Goal: Task Accomplishment & Management: Complete application form

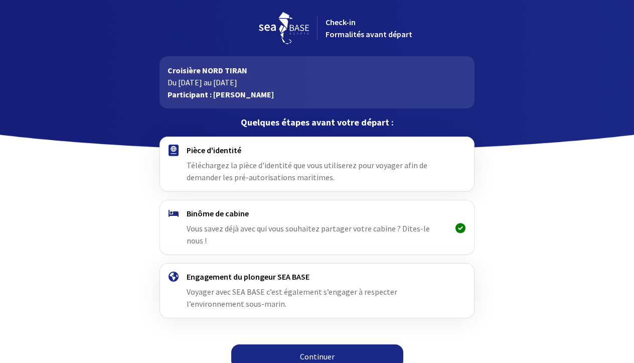
click at [301, 347] on link "Continuer" at bounding box center [317, 356] width 172 height 24
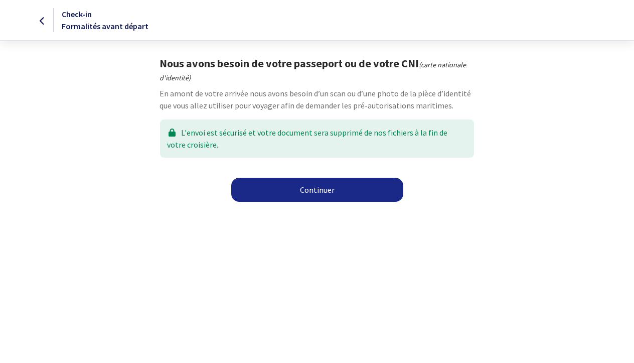
click at [331, 185] on link "Continuer" at bounding box center [317, 190] width 172 height 24
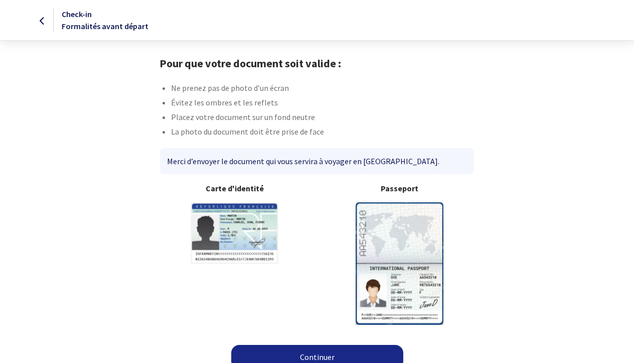
click at [405, 235] on img at bounding box center [400, 263] width 88 height 122
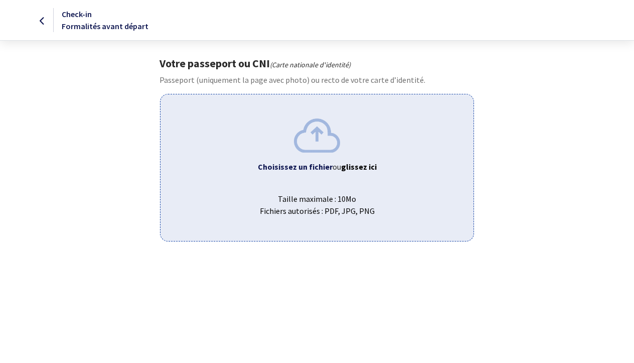
click at [325, 140] on img at bounding box center [317, 135] width 46 height 34
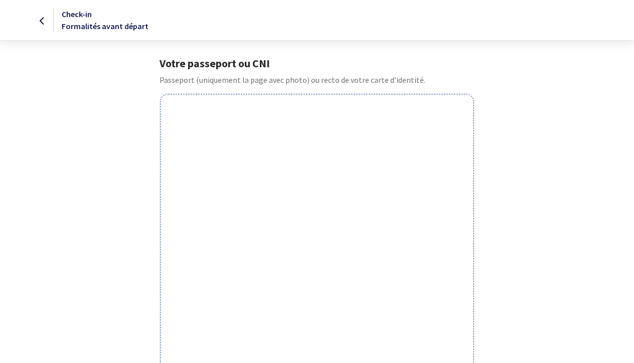
click at [43, 21] on icon at bounding box center [43, 21] width 6 height 1
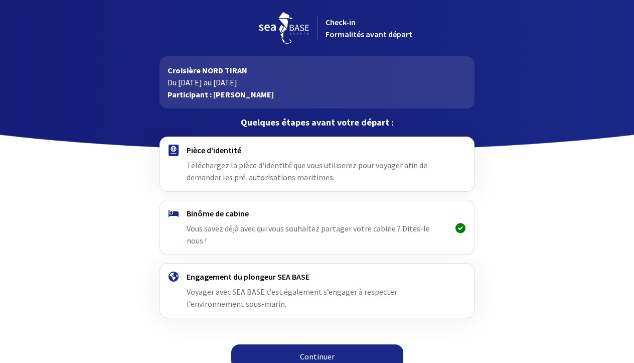
click at [324, 345] on link "Continuer" at bounding box center [317, 356] width 172 height 24
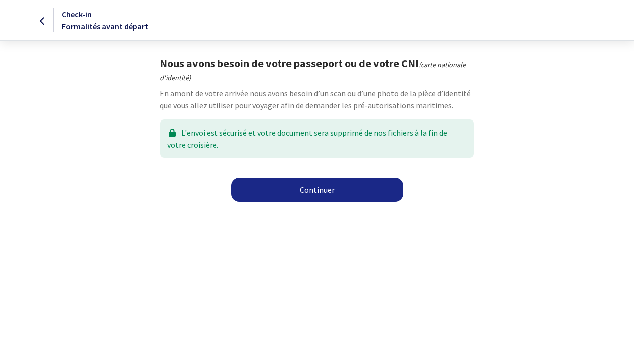
click at [362, 189] on link "Continuer" at bounding box center [317, 190] width 172 height 24
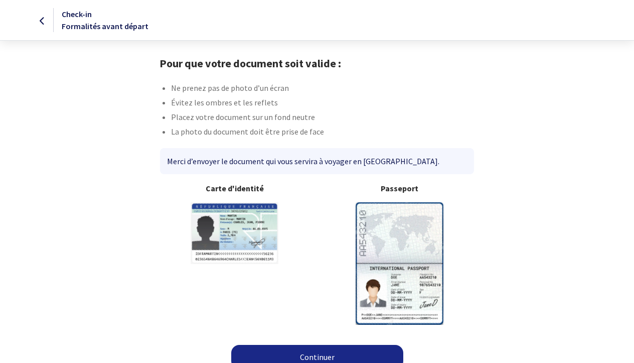
click at [411, 248] on img at bounding box center [400, 263] width 88 height 122
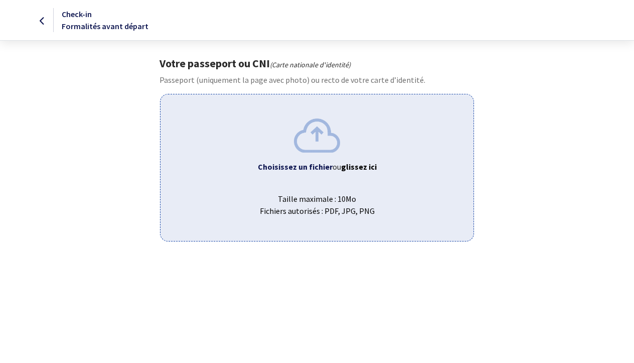
click at [308, 167] on b "Choisissez un fichier" at bounding box center [295, 167] width 75 height 10
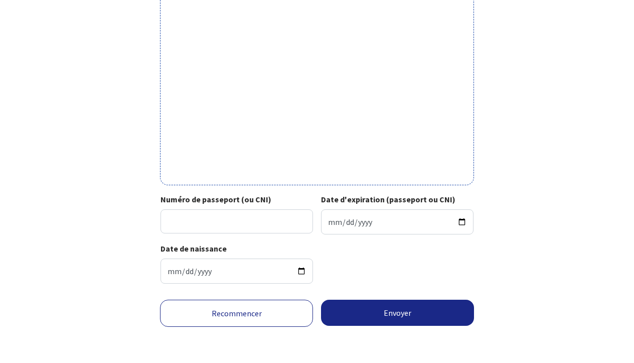
scroll to position [322, 0]
click at [201, 215] on input "Numéro de passeport (ou CNI)" at bounding box center [237, 221] width 153 height 24
type input "241CO2621"
click at [332, 212] on input "Date d'expiration (passeport ou CNI)" at bounding box center [397, 221] width 153 height 25
click at [346, 212] on input "Date d'expiration (passeport ou CNI)" at bounding box center [397, 221] width 153 height 25
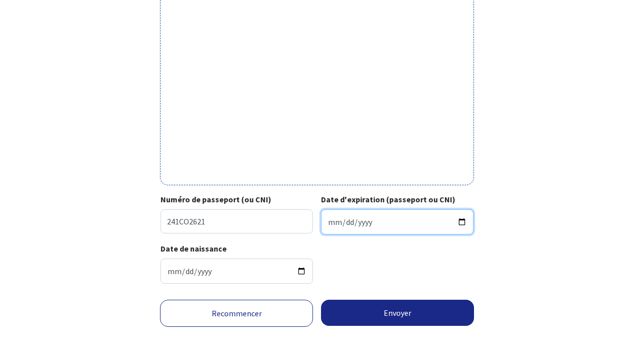
click at [364, 214] on input "Date d'expiration (passeport ou CNI)" at bounding box center [397, 221] width 153 height 25
type input "2034-10-17"
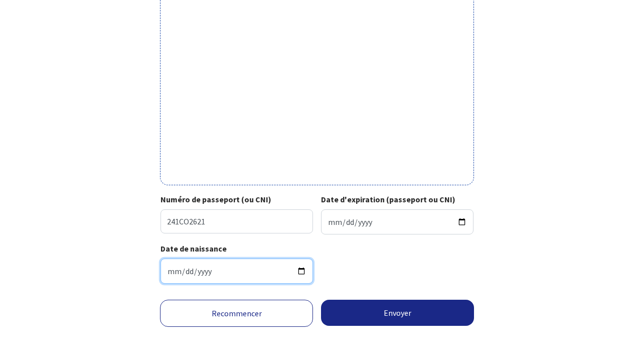
click at [231, 267] on input "1979-06-04" at bounding box center [237, 270] width 153 height 25
click at [388, 309] on button "Envoyer" at bounding box center [397, 313] width 153 height 26
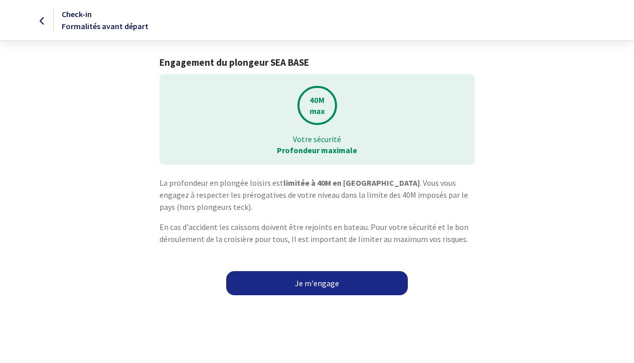
click at [376, 287] on link "Je m'engage" at bounding box center [317, 283] width 182 height 24
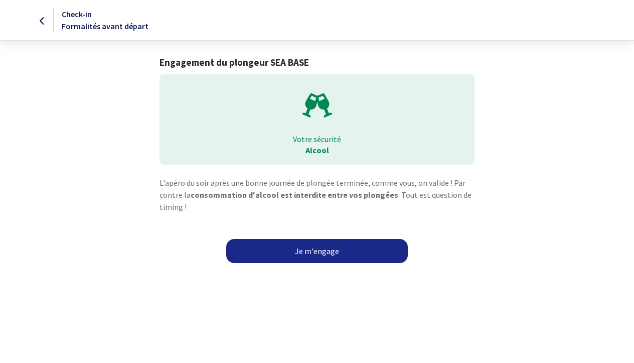
click at [354, 248] on link "Je m'engage" at bounding box center [317, 251] width 182 height 24
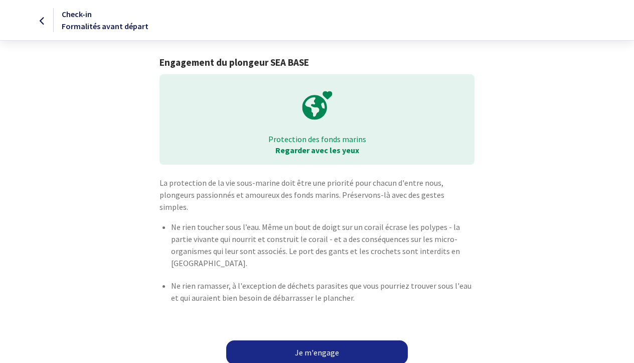
click at [313, 343] on link "Je m'engage" at bounding box center [317, 352] width 182 height 24
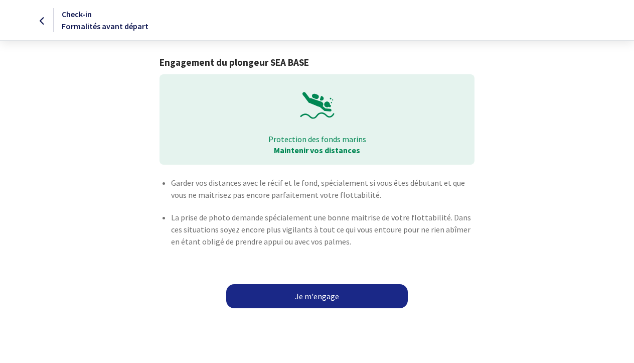
click at [349, 296] on link "Je m'engage" at bounding box center [317, 296] width 182 height 24
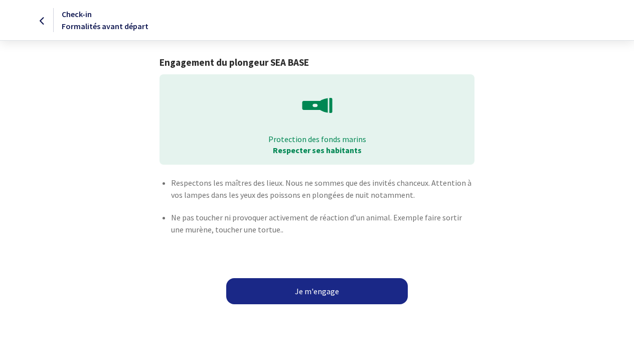
click at [355, 290] on button "Je m'engage" at bounding box center [317, 291] width 182 height 26
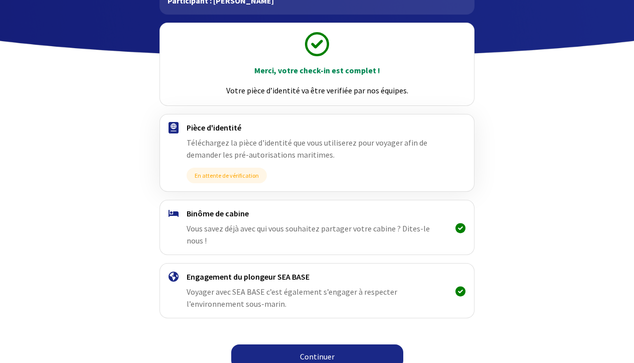
scroll to position [93, 0]
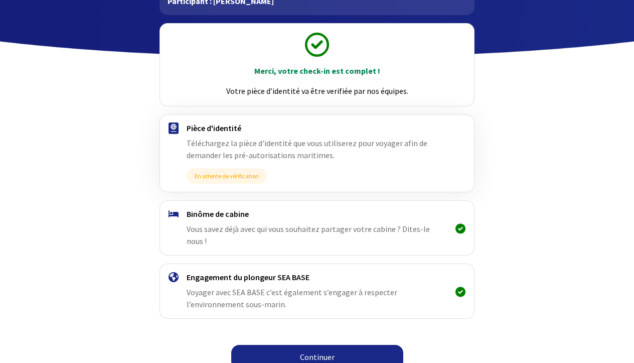
click at [309, 345] on link "Continuer" at bounding box center [317, 357] width 172 height 24
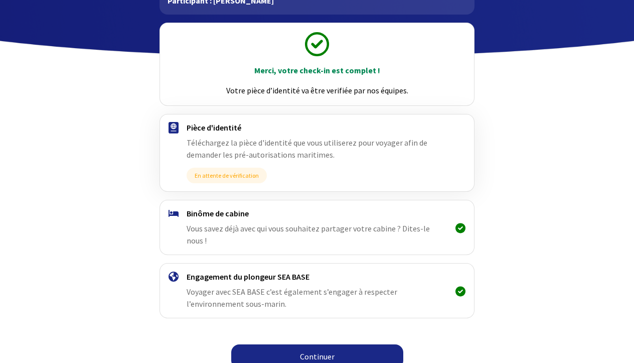
scroll to position [93, 0]
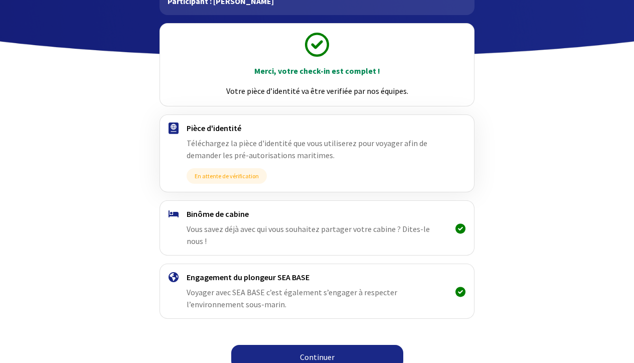
click at [304, 345] on link "Continuer" at bounding box center [317, 357] width 172 height 24
